Goal: Check status: Check status

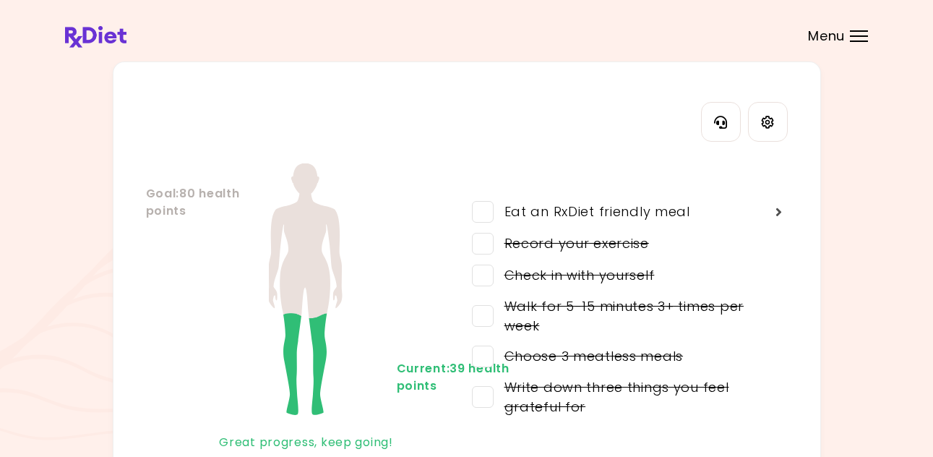
click at [823, 38] on span "Menu" at bounding box center [826, 36] width 37 height 13
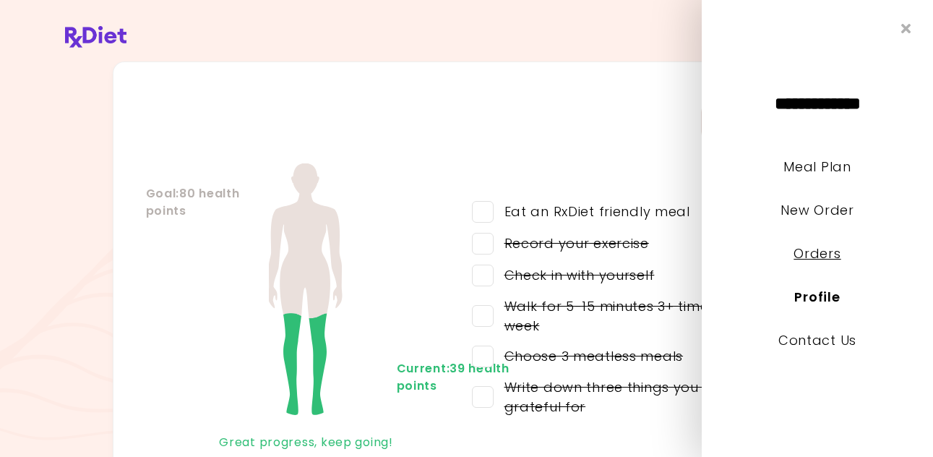
click at [815, 253] on link "Orders" at bounding box center [817, 253] width 47 height 18
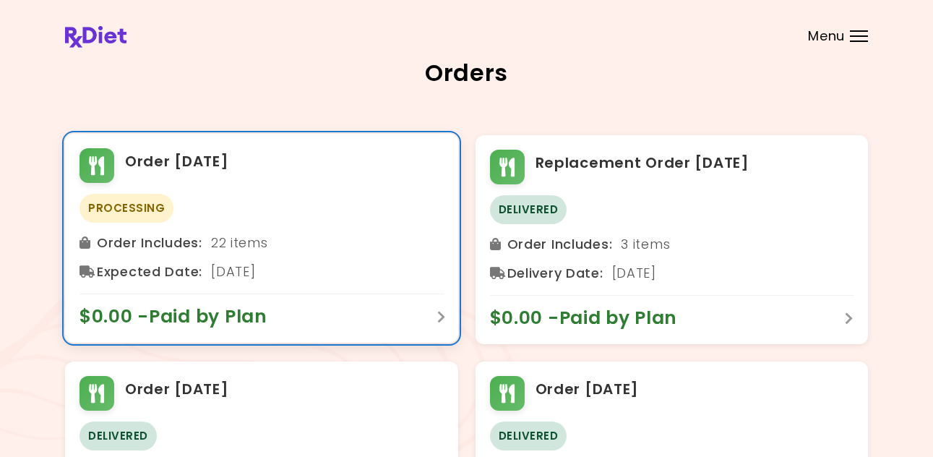
click at [262, 317] on span "$0.00 - Paid by Plan" at bounding box center [181, 316] width 202 height 23
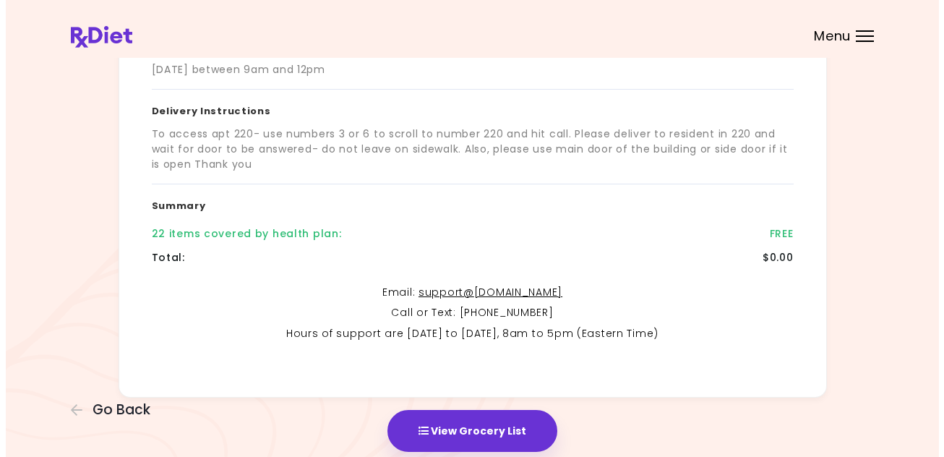
scroll to position [289, 0]
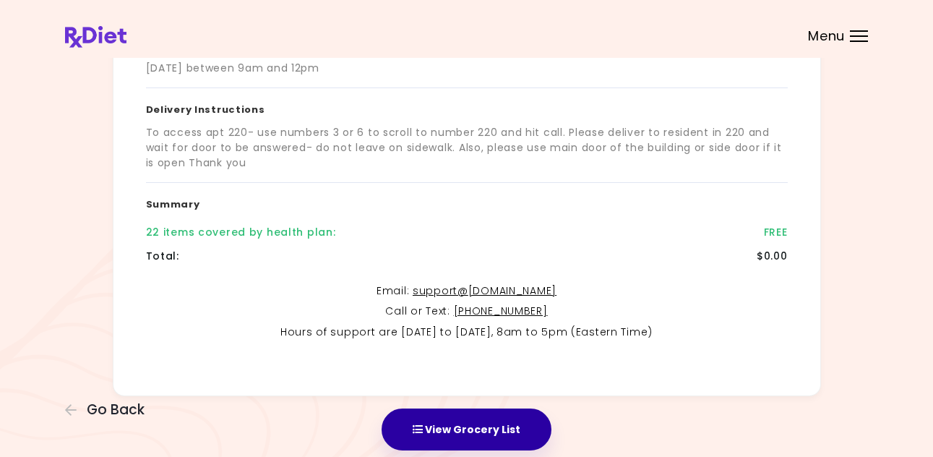
click at [484, 419] on button "View Grocery List" at bounding box center [467, 429] width 170 height 42
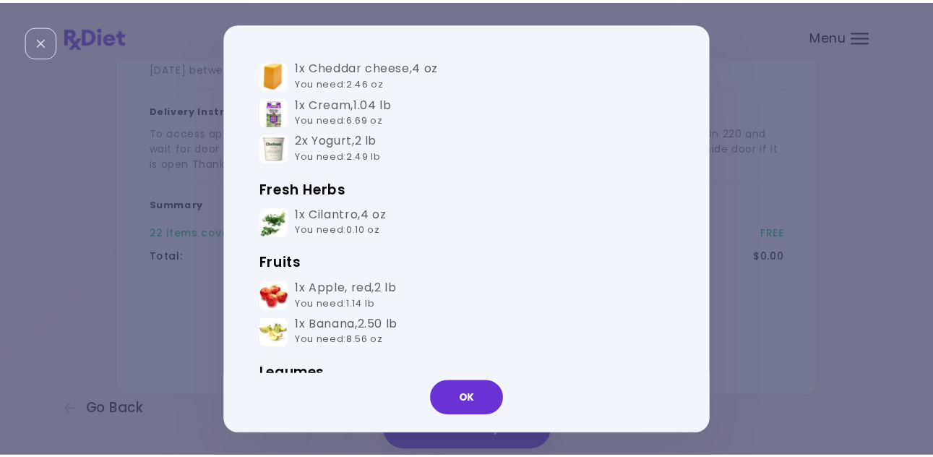
scroll to position [0, 0]
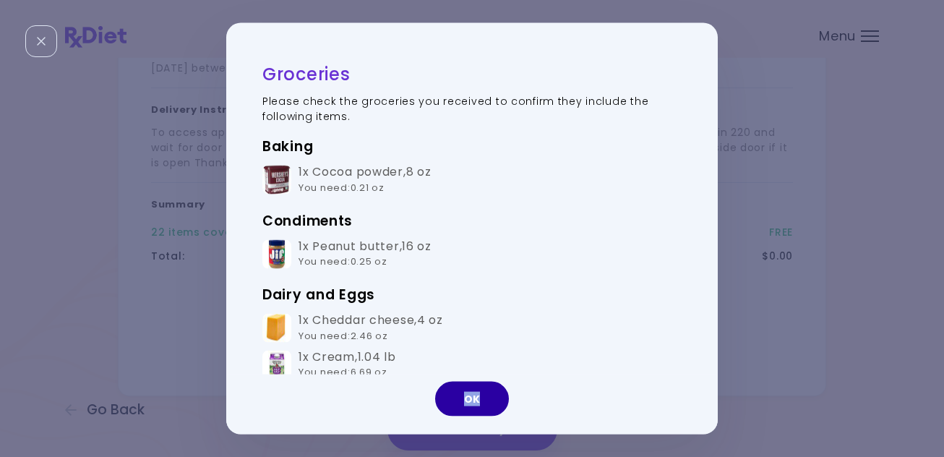
drag, startPoint x: 481, startPoint y: 381, endPoint x: 478, endPoint y: 395, distance: 14.2
click at [478, 395] on div "OK" at bounding box center [472, 404] width 492 height 60
click at [476, 394] on button "OK" at bounding box center [472, 398] width 74 height 35
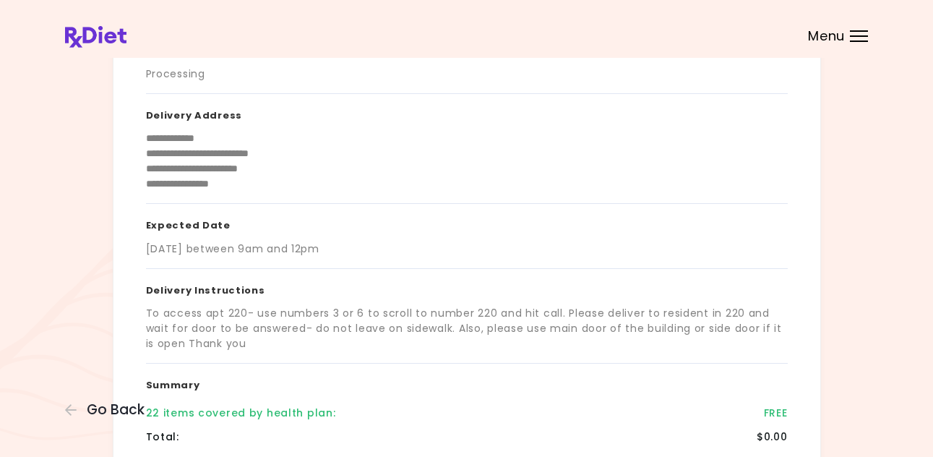
scroll to position [72, 0]
